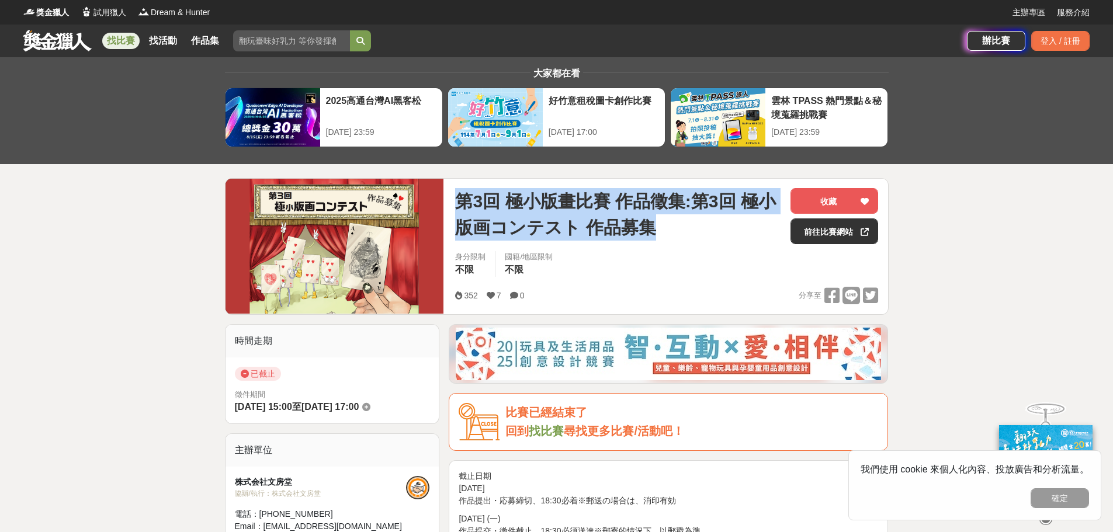
drag, startPoint x: 457, startPoint y: 196, endPoint x: 664, endPoint y: 213, distance: 207.6
click at [664, 213] on span "第3回 極小版畫比賽 作品徵集:第3回 極小版画コンテスト 作品募集" at bounding box center [618, 214] width 326 height 53
copy span "第3回 極小版畫比賽 作品徵集:第3回 極小版画コンテスト 作品募集"
click at [589, 201] on span "第3回 極小版畫比賽 作品徵集:第3回 極小版画コンテスト 作品募集" at bounding box center [618, 214] width 326 height 53
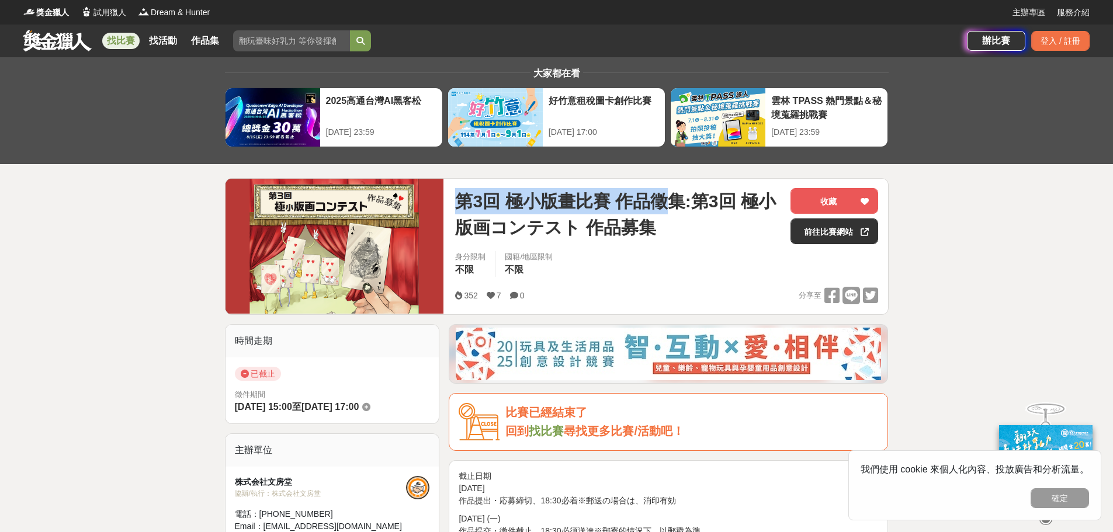
drag, startPoint x: 458, startPoint y: 200, endPoint x: 669, endPoint y: 209, distance: 211.2
click at [669, 209] on span "第3回 極小版畫比賽 作品徵集:第3回 極小版画コンテスト 作品募集" at bounding box center [618, 214] width 326 height 53
copy span "第3回 極小版畫比賽 作品徵"
click at [693, 216] on span "第3回 極小版畫比賽 作品徵集:第3回 極小版画コンテスト 作品募集" at bounding box center [618, 214] width 326 height 53
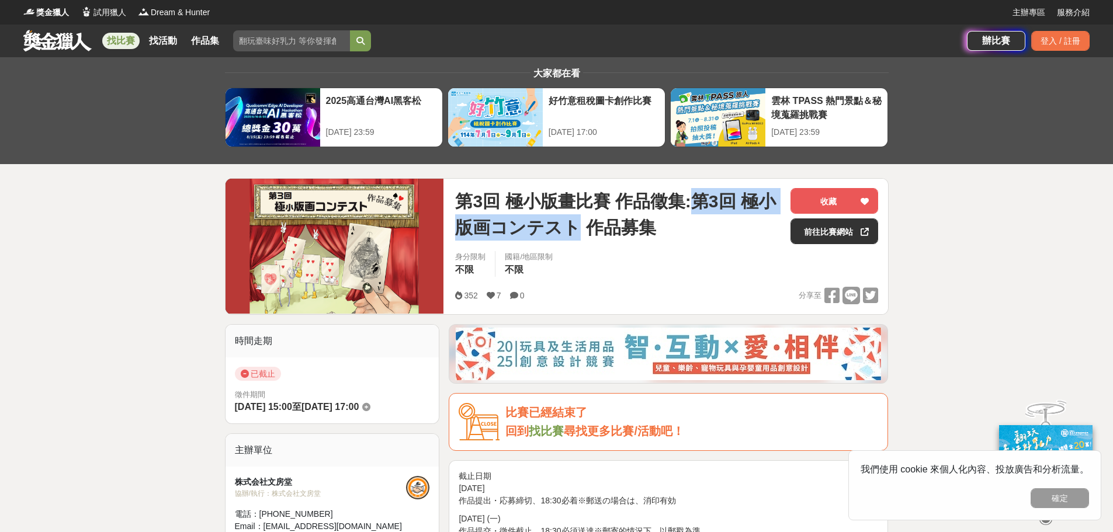
drag, startPoint x: 691, startPoint y: 197, endPoint x: 570, endPoint y: 234, distance: 125.9
click at [570, 234] on span "第3回 極小版畫比賽 作品徵集:第3回 極小版画コンテスト 作品募集" at bounding box center [618, 214] width 326 height 53
copy span "第3回 極小版画コンテスト"
click at [596, 284] on div "身分限制 不限 國籍/地區限制 不限" at bounding box center [666, 269] width 423 height 36
click at [296, 229] on img at bounding box center [335, 246] width 219 height 135
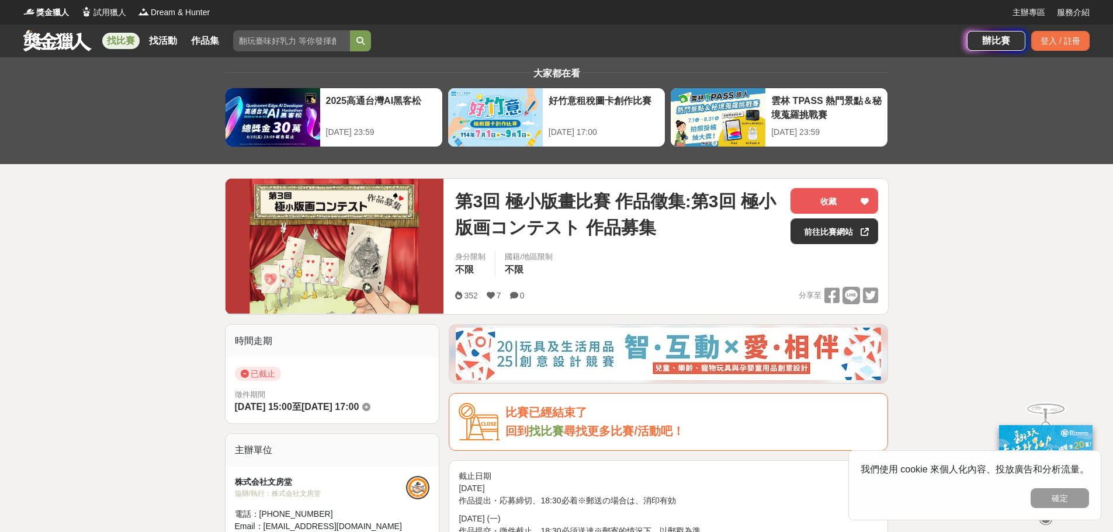
click at [321, 269] on img at bounding box center [335, 246] width 219 height 135
click at [333, 227] on img at bounding box center [335, 246] width 219 height 135
drag, startPoint x: 289, startPoint y: 410, endPoint x: 309, endPoint y: 380, distance: 36.2
click at [289, 410] on span "[DATE] 15:00" at bounding box center [263, 407] width 57 height 10
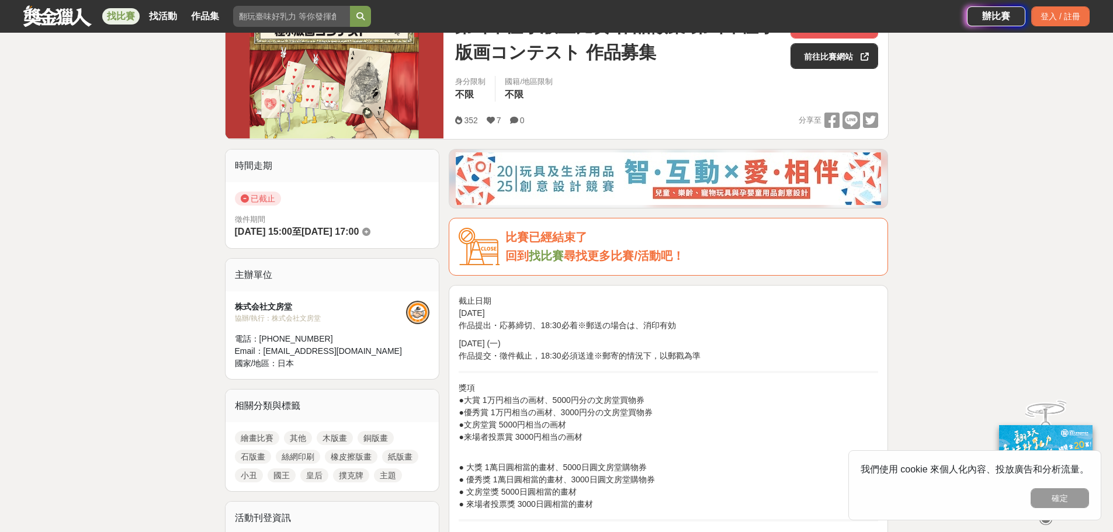
scroll to position [234, 0]
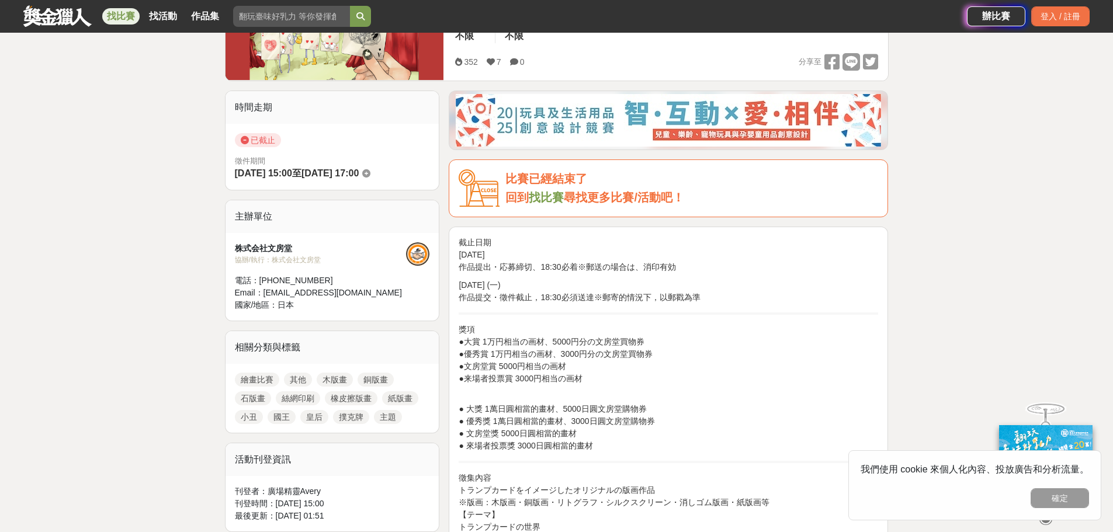
click at [260, 247] on div "株式会社文房堂" at bounding box center [321, 249] width 172 height 12
click at [244, 215] on div "主辦單位" at bounding box center [333, 216] width 214 height 33
click at [255, 261] on div "協辦/執行： 株式会社文房堂" at bounding box center [321, 260] width 172 height 11
click at [287, 262] on div "協辦/執行： 株式会社文房堂" at bounding box center [321, 260] width 172 height 11
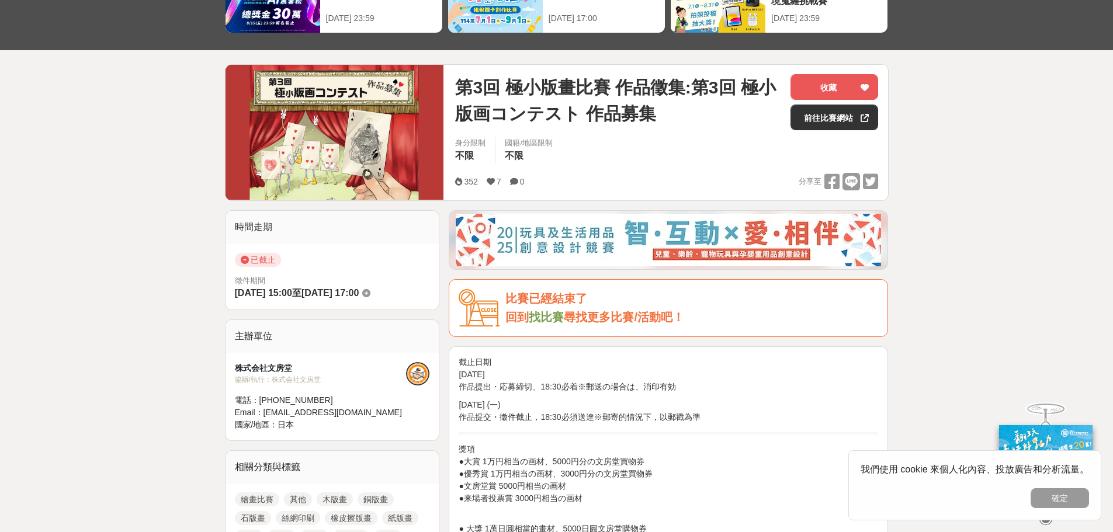
scroll to position [0, 0]
